Goal: Transaction & Acquisition: Purchase product/service

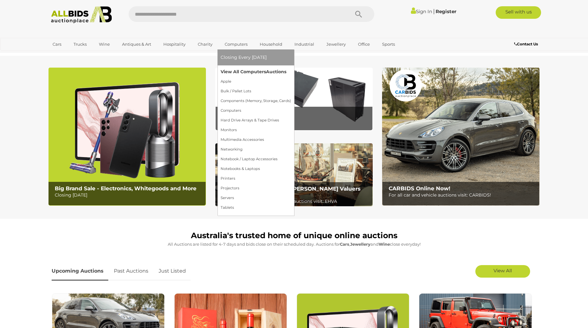
click at [239, 72] on link "View All Computers Auctions" at bounding box center [255, 72] width 70 height 10
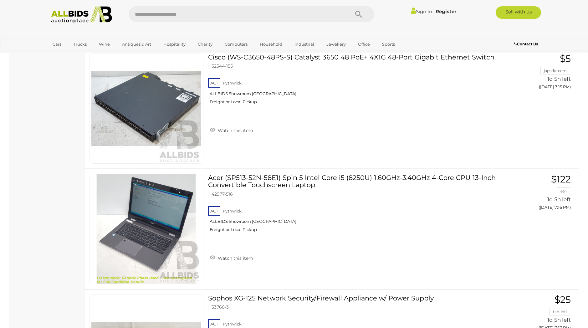
scroll to position [5878, 0]
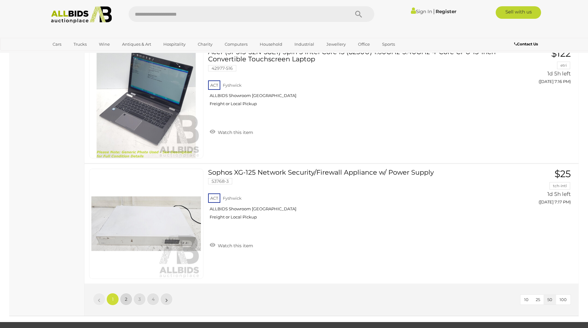
click at [127, 300] on span "2" at bounding box center [126, 299] width 3 height 6
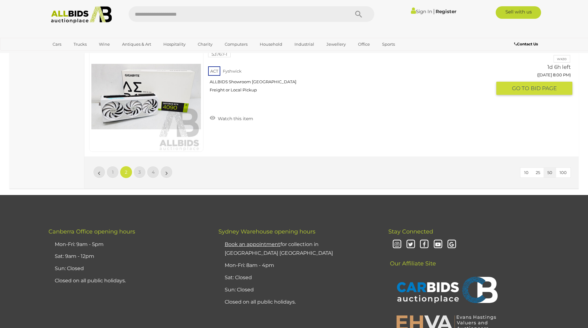
scroll to position [5927, 0]
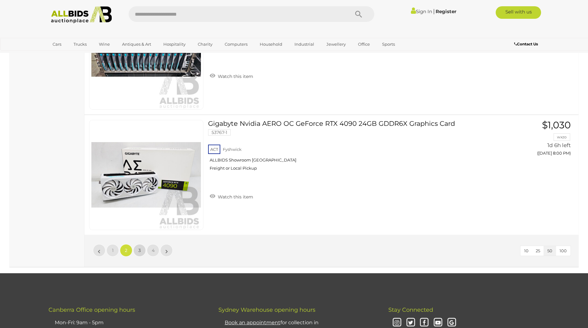
click at [139, 252] on span "3" at bounding box center [139, 250] width 3 height 6
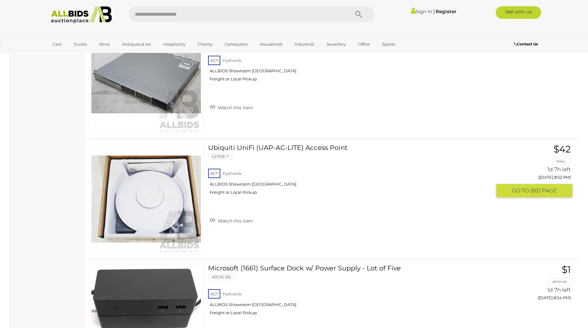
scroll to position [5614, 0]
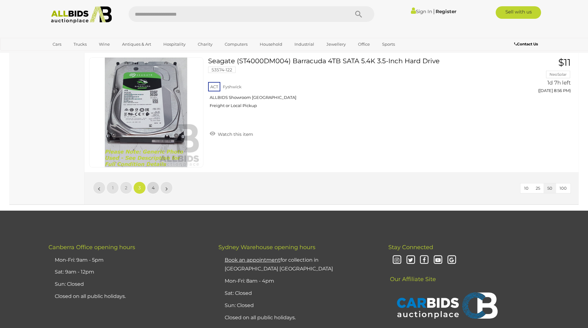
click at [151, 193] on link "4" at bounding box center [153, 187] width 13 height 13
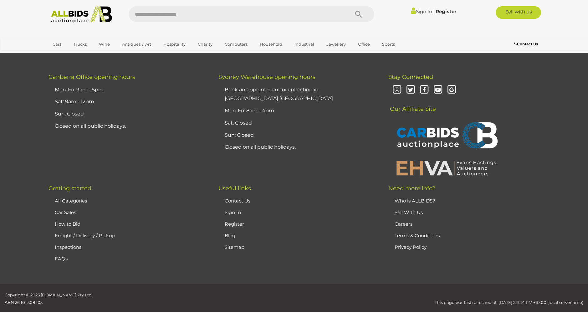
scroll to position [80, 0]
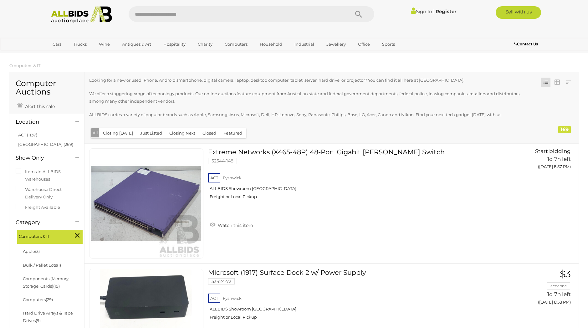
drag, startPoint x: 124, startPoint y: 160, endPoint x: 60, endPoint y: 80, distance: 102.1
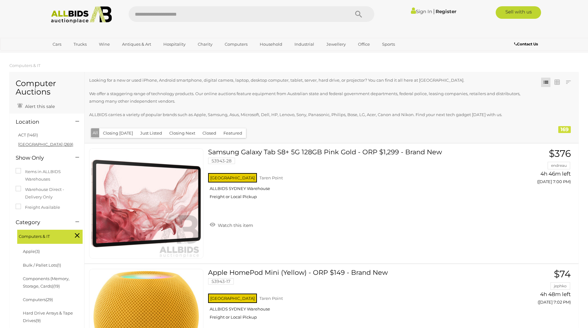
click at [25, 146] on link "[GEOGRAPHIC_DATA] (269)" at bounding box center [45, 144] width 55 height 5
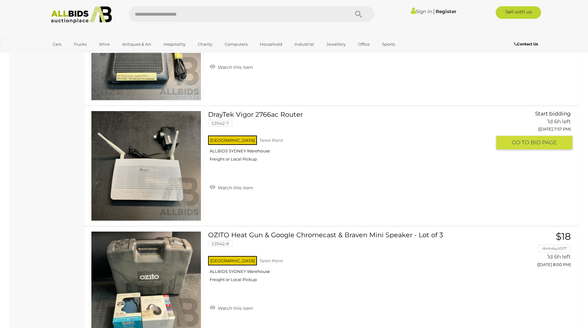
scroll to position [3627, 0]
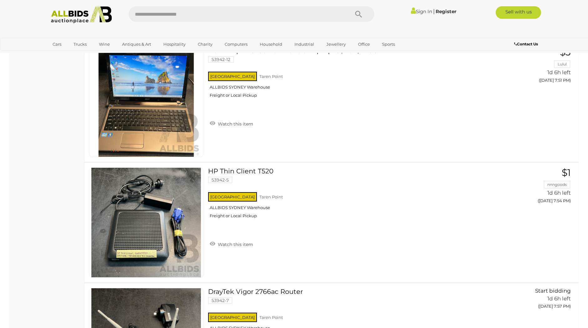
drag, startPoint x: 56, startPoint y: 194, endPoint x: 35, endPoint y: 142, distance: 56.0
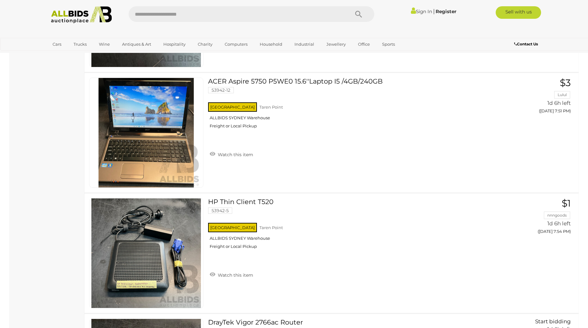
drag, startPoint x: 37, startPoint y: 110, endPoint x: 36, endPoint y: 102, distance: 7.8
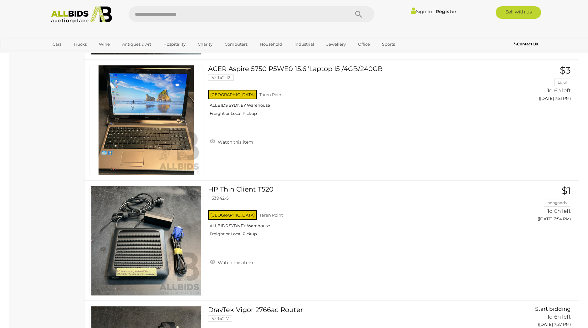
drag, startPoint x: 33, startPoint y: 122, endPoint x: 33, endPoint y: 98, distance: 23.1
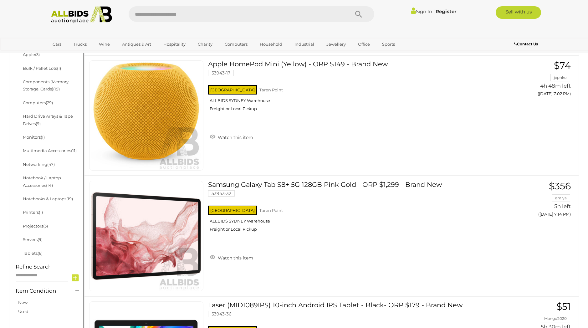
scroll to position [0, 0]
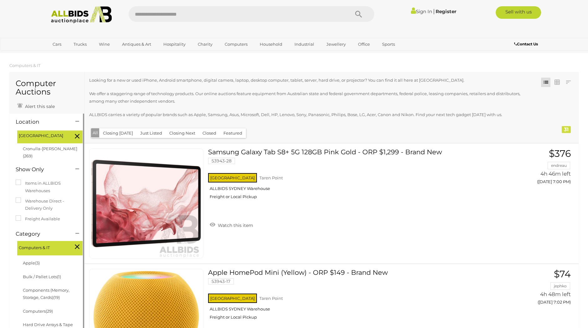
drag, startPoint x: 46, startPoint y: 130, endPoint x: 33, endPoint y: 60, distance: 71.1
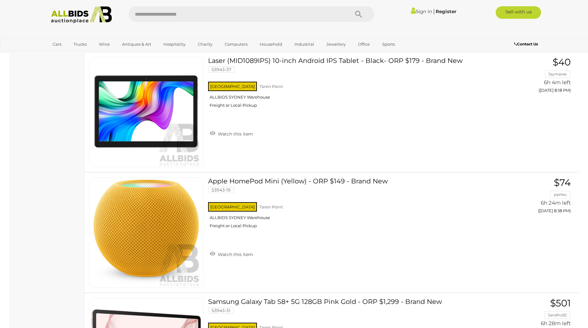
drag, startPoint x: 55, startPoint y: 239, endPoint x: 54, endPoint y: 158, distance: 81.0
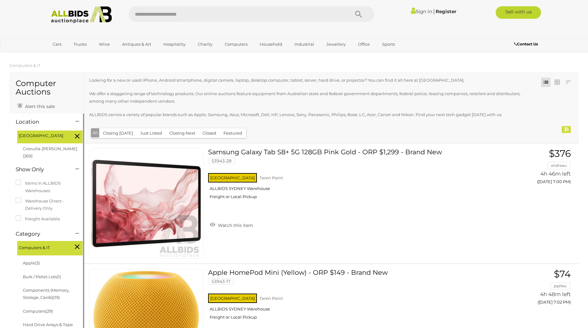
drag, startPoint x: 8, startPoint y: 104, endPoint x: 7, endPoint y: 69, distance: 35.3
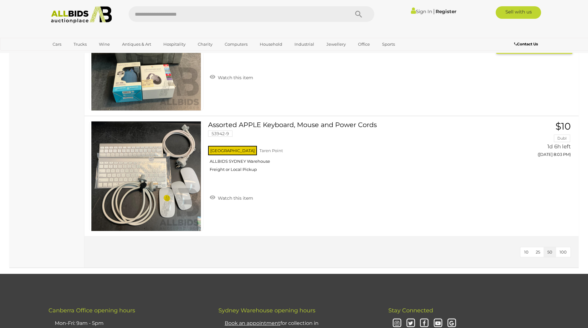
scroll to position [3759, 0]
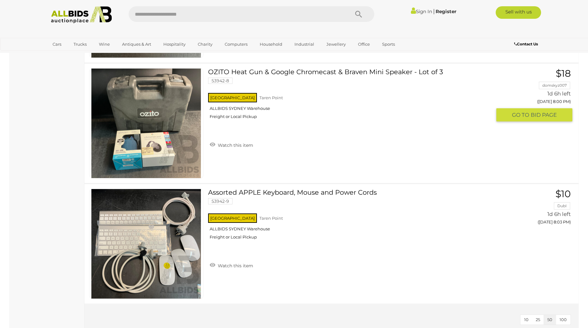
drag, startPoint x: 367, startPoint y: 204, endPoint x: 325, endPoint y: 71, distance: 139.3
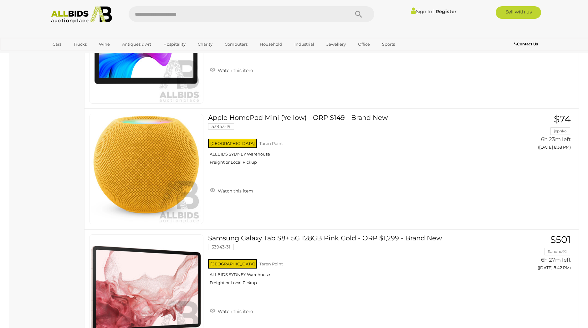
scroll to position [72, 0]
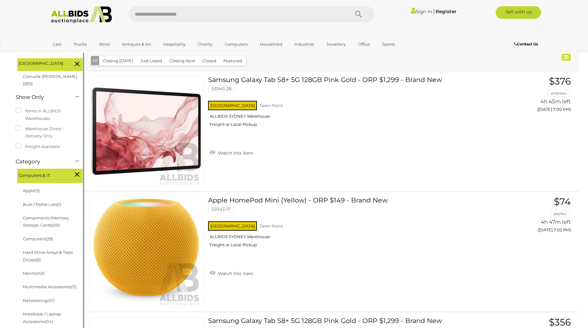
drag, startPoint x: 389, startPoint y: 169, endPoint x: 368, endPoint y: 83, distance: 88.2
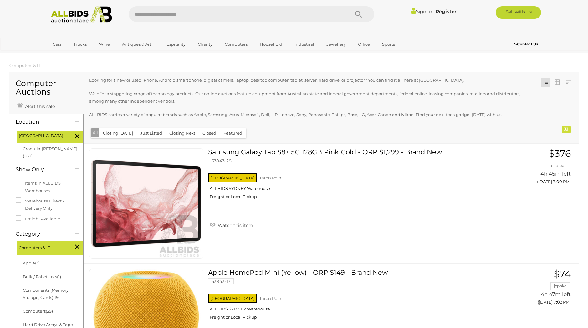
scroll to position [80, 0]
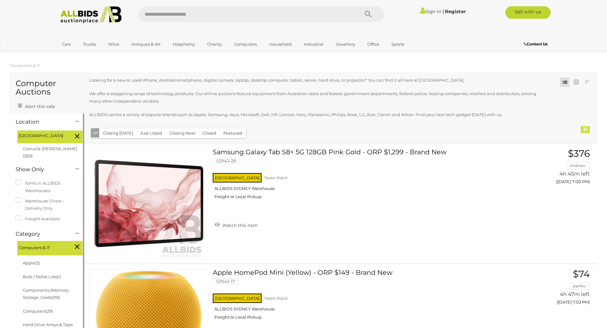
drag, startPoint x: 0, startPoint y: 67, endPoint x: -37, endPoint y: 67, distance: 36.9
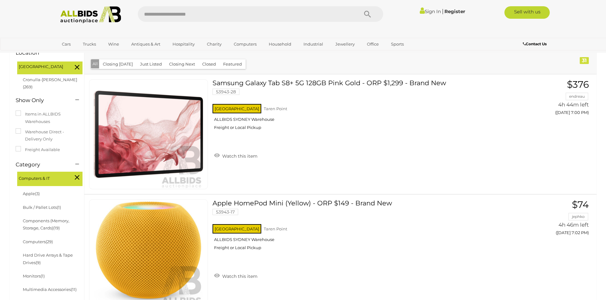
drag, startPoint x: 21, startPoint y: 301, endPoint x: 9, endPoint y: 288, distance: 17.9
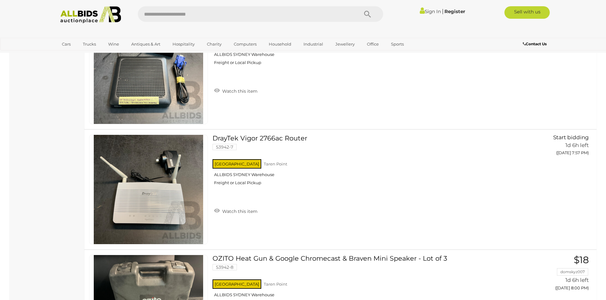
drag, startPoint x: 37, startPoint y: 255, endPoint x: 37, endPoint y: 288, distance: 33.1
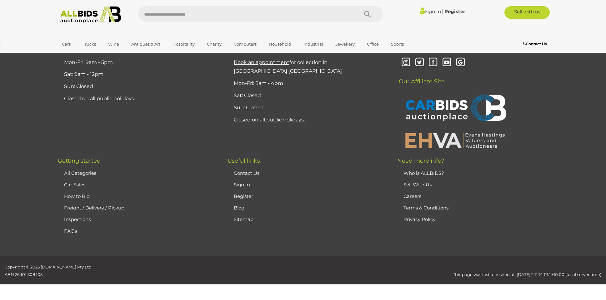
drag, startPoint x: 48, startPoint y: 99, endPoint x: 66, endPoint y: 230, distance: 132.3
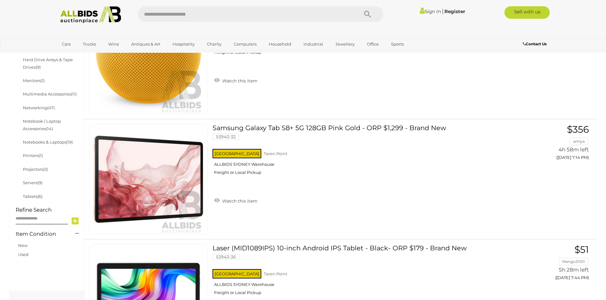
scroll to position [0, 0]
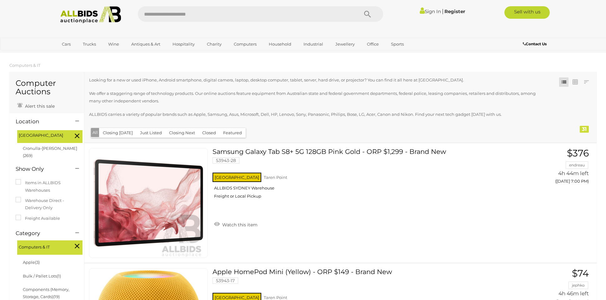
drag, startPoint x: 35, startPoint y: 197, endPoint x: 32, endPoint y: 117, distance: 80.1
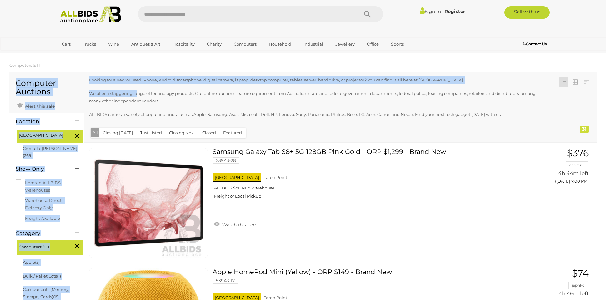
drag, startPoint x: 18, startPoint y: 81, endPoint x: 137, endPoint y: 90, distance: 119.4
drag, startPoint x: 137, startPoint y: 90, endPoint x: 138, endPoint y: 93, distance: 3.7
click at [138, 93] on p "We offer a staggering range of technology products. Our online auctions feature…" at bounding box center [317, 97] width 457 height 15
